Goal: Information Seeking & Learning: Learn about a topic

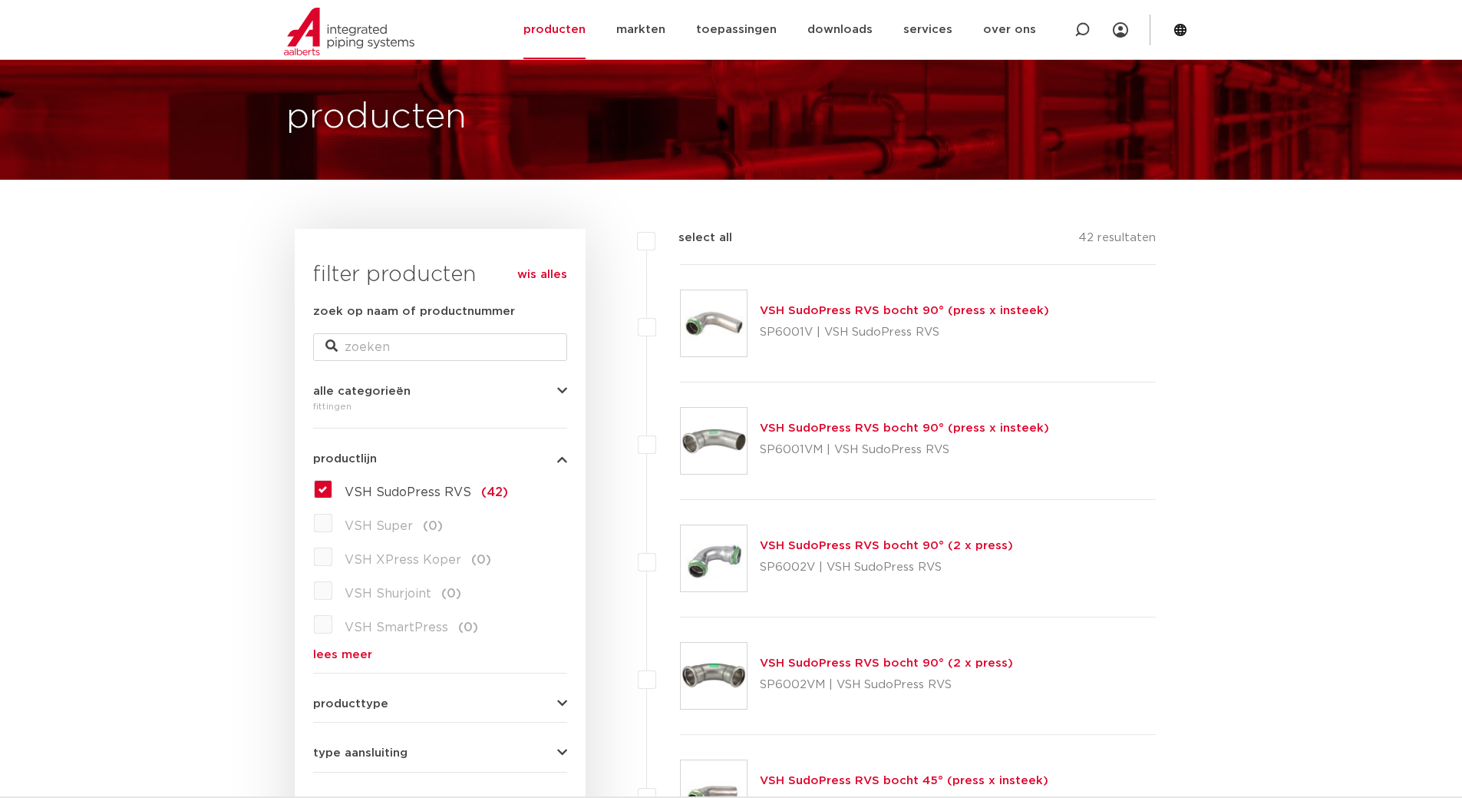
scroll to position [77, 0]
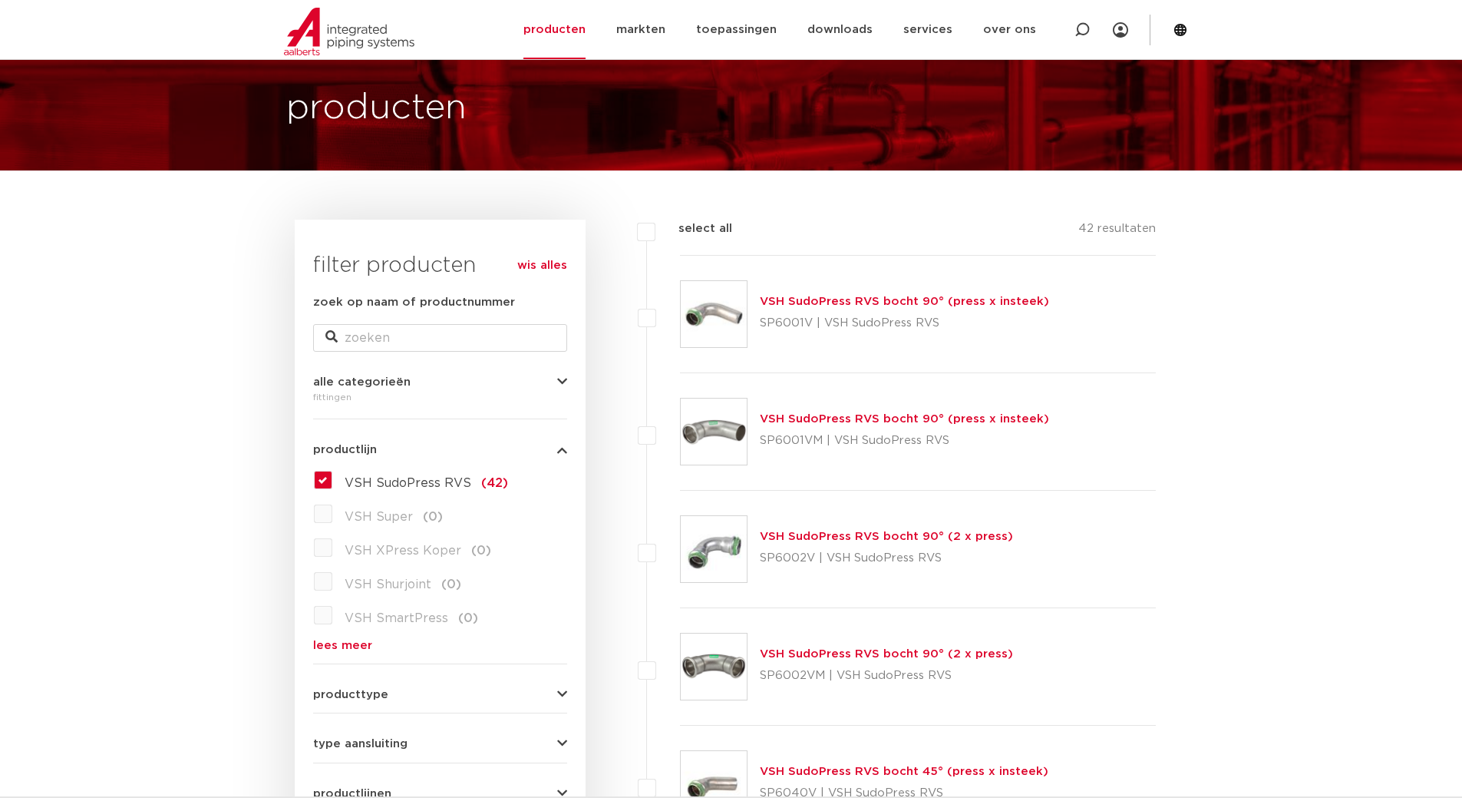
click at [841, 425] on link "VSH SudoPress RVS bocht 90° (press x insteek)" at bounding box center [904, 419] width 289 height 12
click at [850, 420] on link "VSH SudoPress RVS bocht 90° (press x insteek)" at bounding box center [904, 419] width 289 height 12
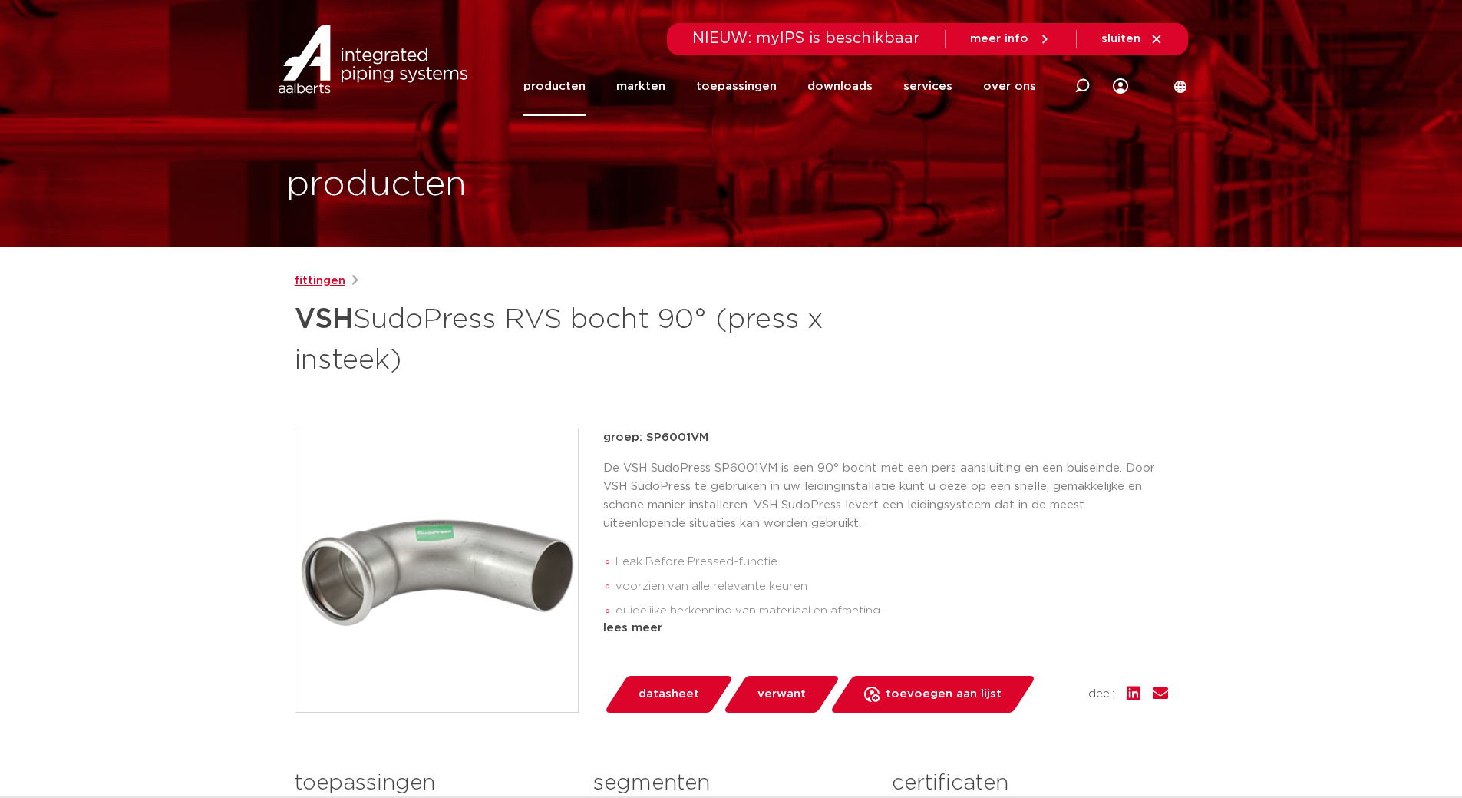
click at [312, 281] on link "fittingen" at bounding box center [320, 281] width 51 height 18
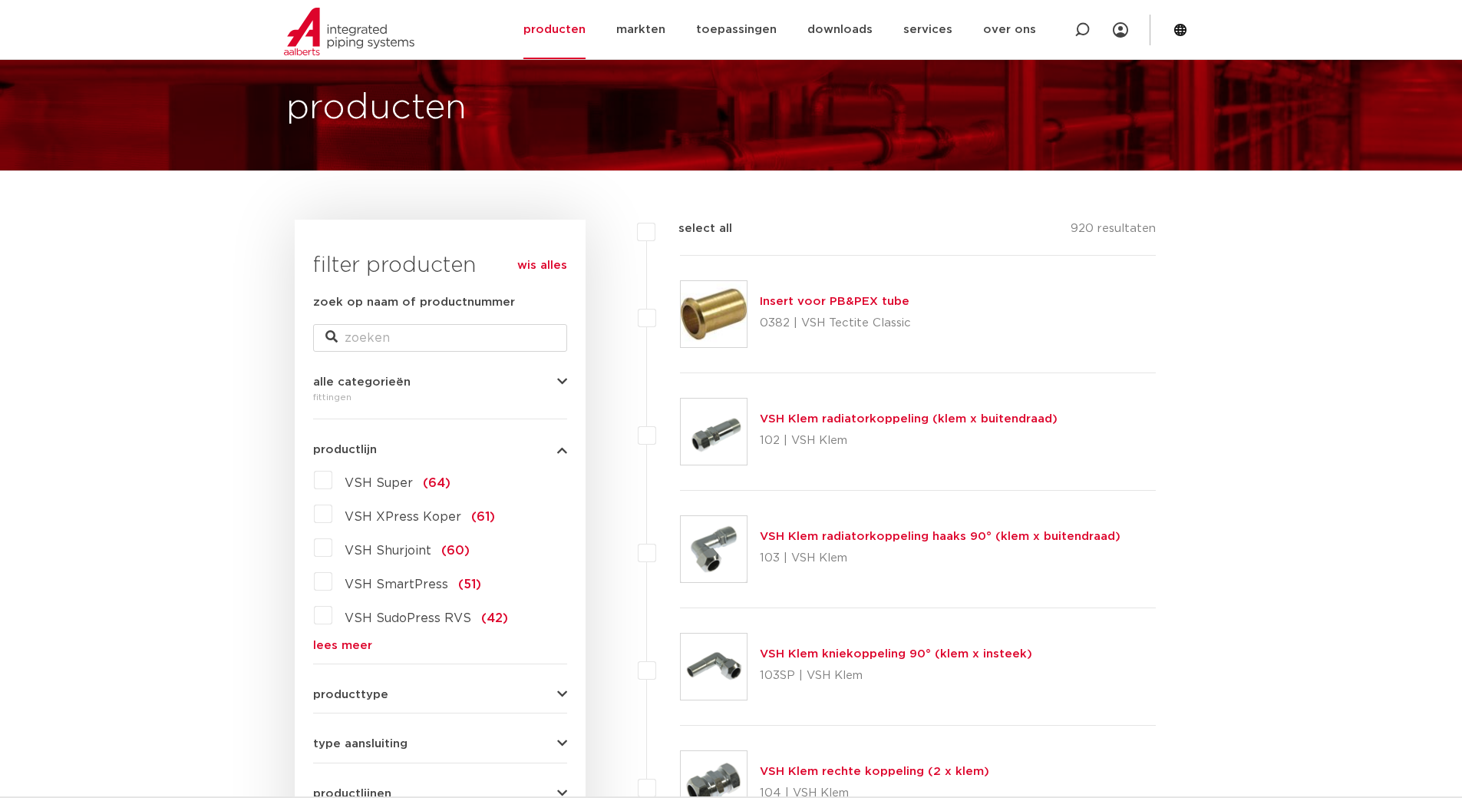
scroll to position [77, 0]
click at [347, 642] on link "lees meer" at bounding box center [440, 645] width 254 height 12
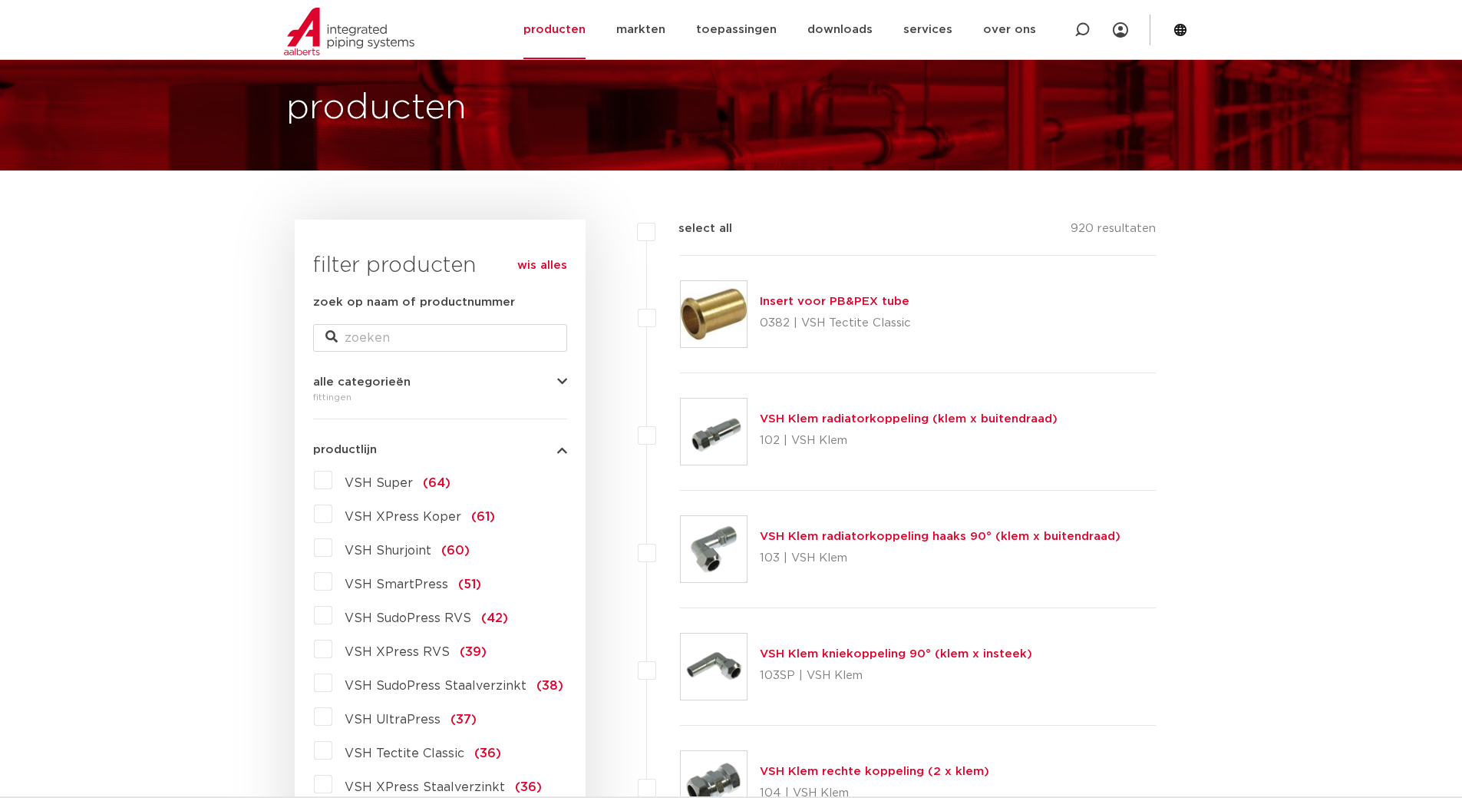
click at [332, 617] on label "VSH SudoPress RVS (42)" at bounding box center [420, 615] width 176 height 25
click at [0, 0] on input "VSH SudoPress RVS (42)" at bounding box center [0, 0] width 0 height 0
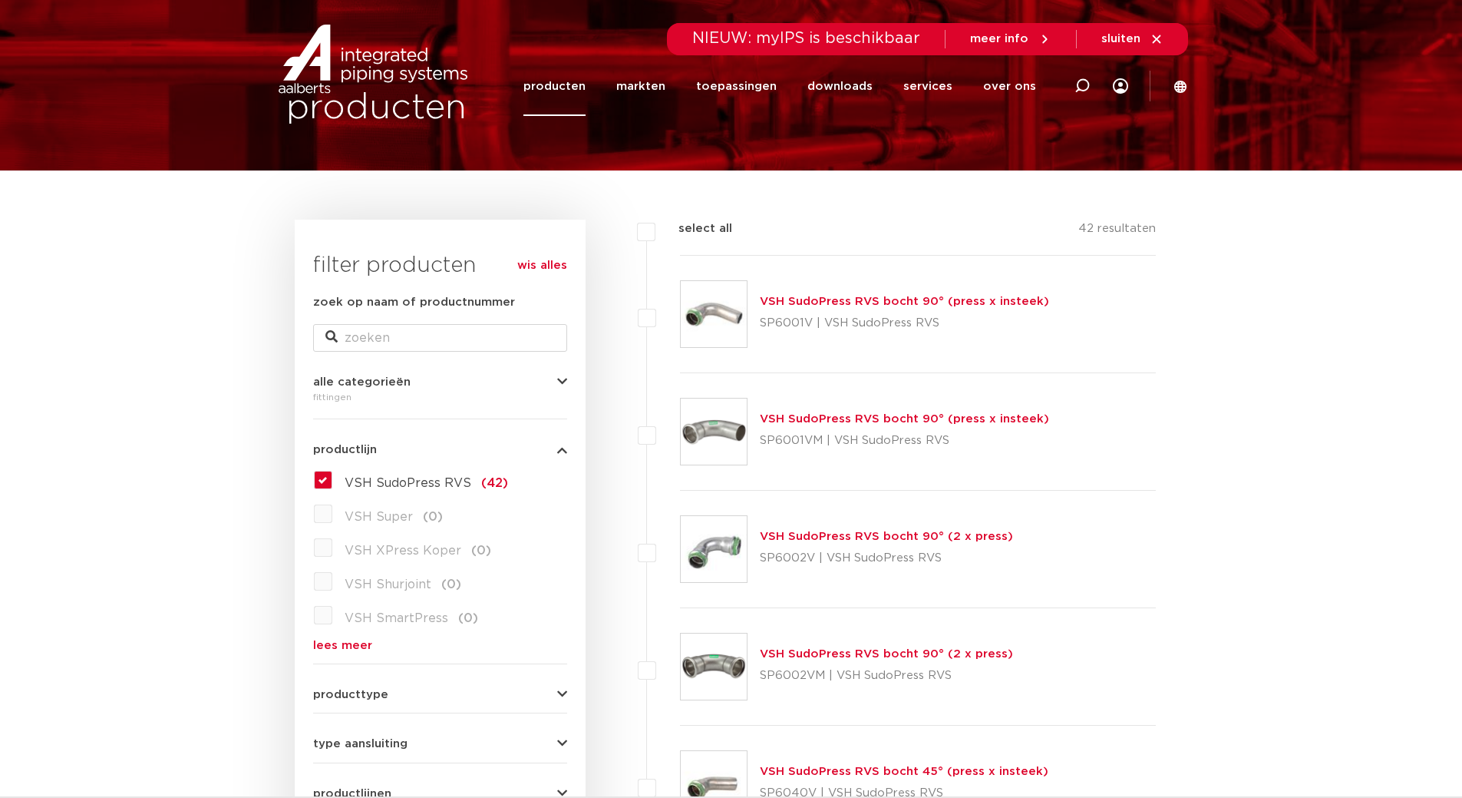
scroll to position [77, 0]
